Goal: Check status: Check status

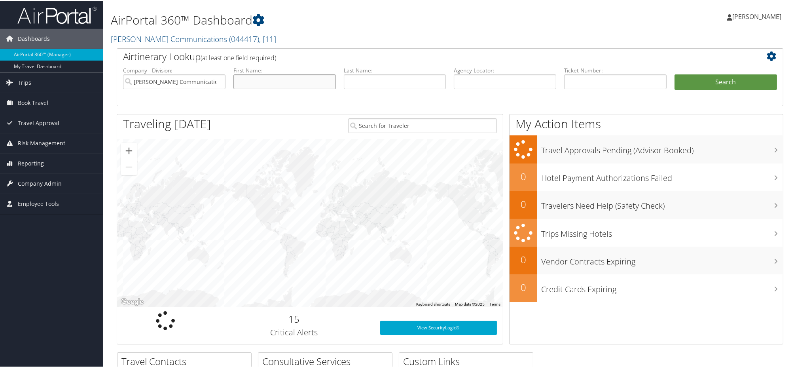
click at [294, 75] on input "text" at bounding box center [284, 81] width 102 height 15
type input "maria"
type input "lensing"
click at [705, 75] on button "Search" at bounding box center [726, 82] width 102 height 16
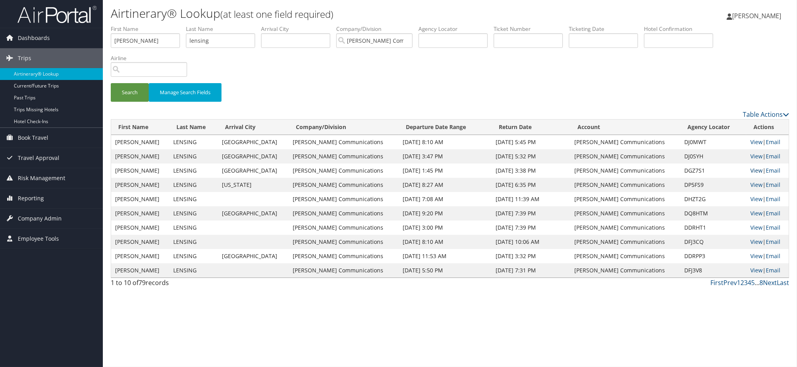
click at [751, 170] on link "View" at bounding box center [757, 171] width 12 height 8
click at [751, 154] on link "View" at bounding box center [757, 156] width 12 height 8
click at [751, 169] on link "View" at bounding box center [757, 171] width 12 height 8
click at [753, 185] on link "View" at bounding box center [757, 185] width 12 height 8
click at [767, 185] on link "Email" at bounding box center [773, 185] width 15 height 8
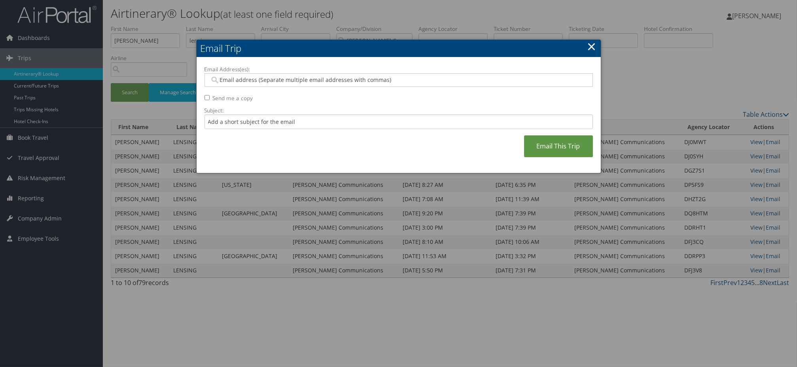
click at [590, 48] on link "×" at bounding box center [592, 46] width 9 height 16
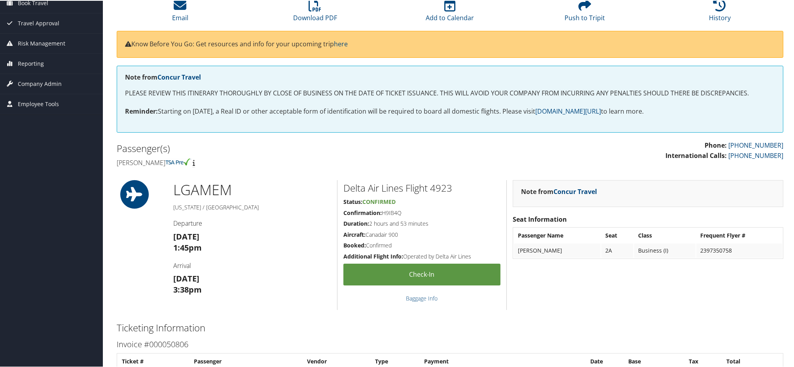
scroll to position [76, 0]
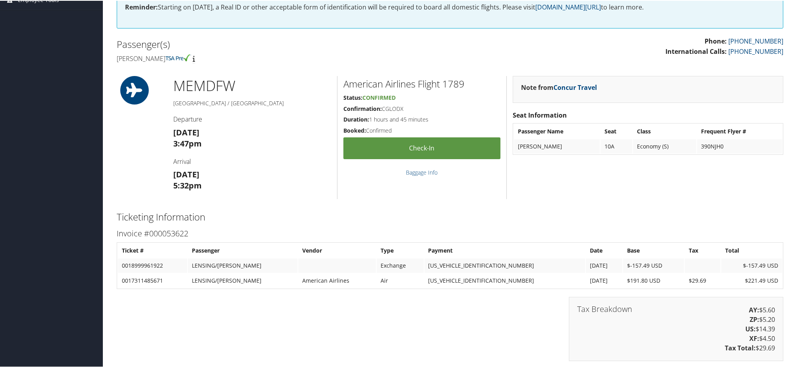
scroll to position [175, 0]
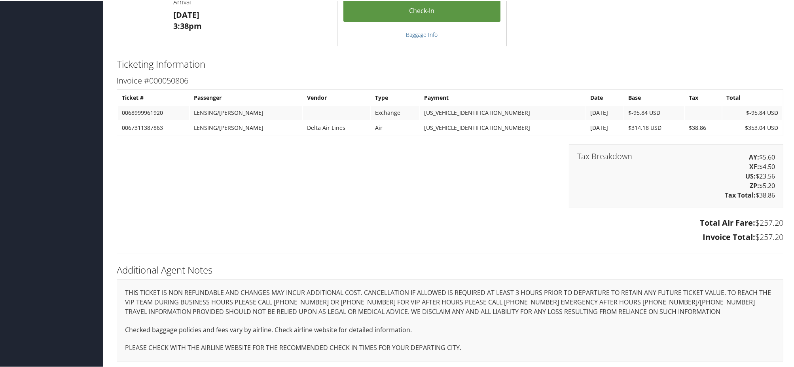
scroll to position [116, 0]
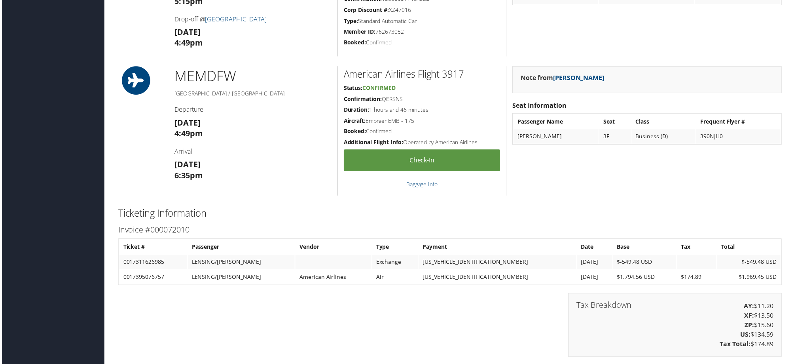
scroll to position [897, 0]
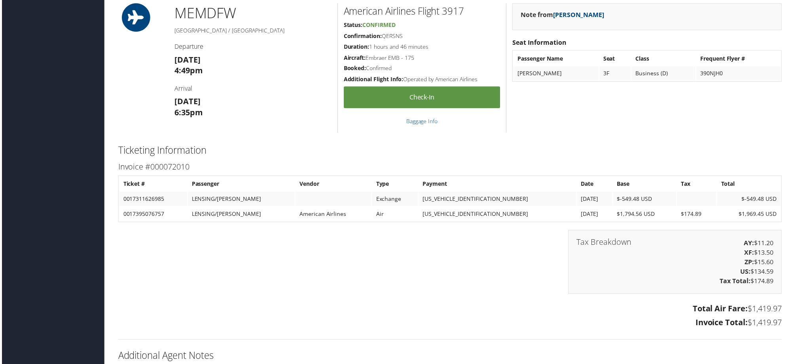
click at [459, 292] on div "Tax Breakdown AY: $11.20 XF: $13.50 ZP: $15.60 US: $134.59 Tax Total: $174.89" at bounding box center [450, 267] width 679 height 72
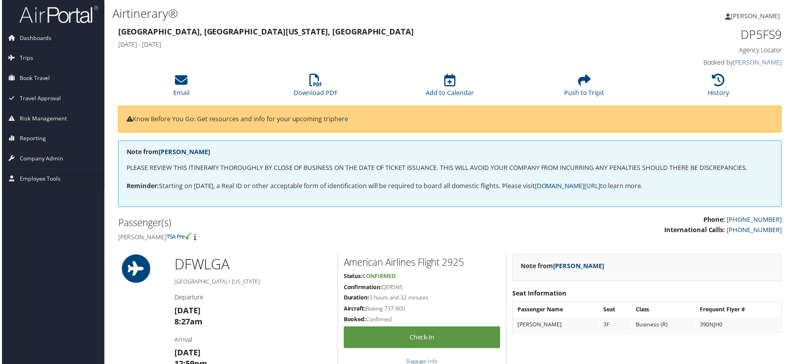
scroll to position [0, 0]
